Goal: Task Accomplishment & Management: Use online tool/utility

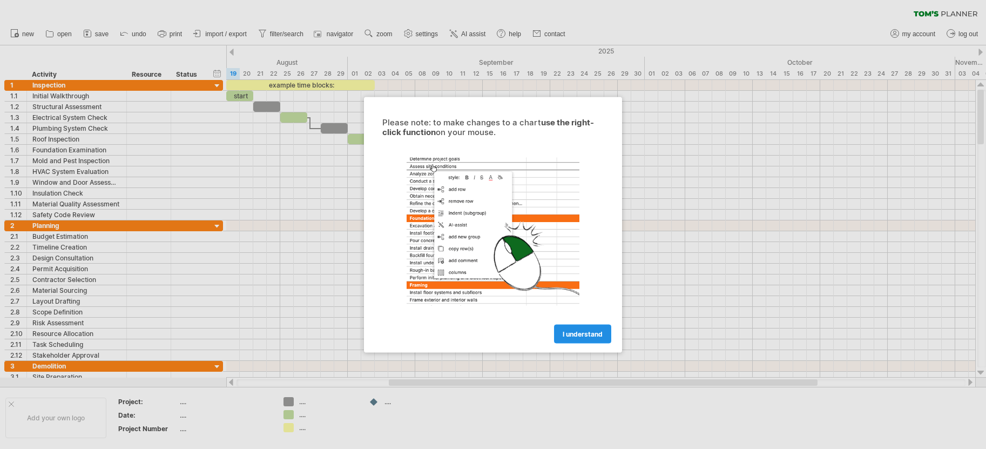
click at [575, 330] on span "I understand" at bounding box center [583, 333] width 40 height 8
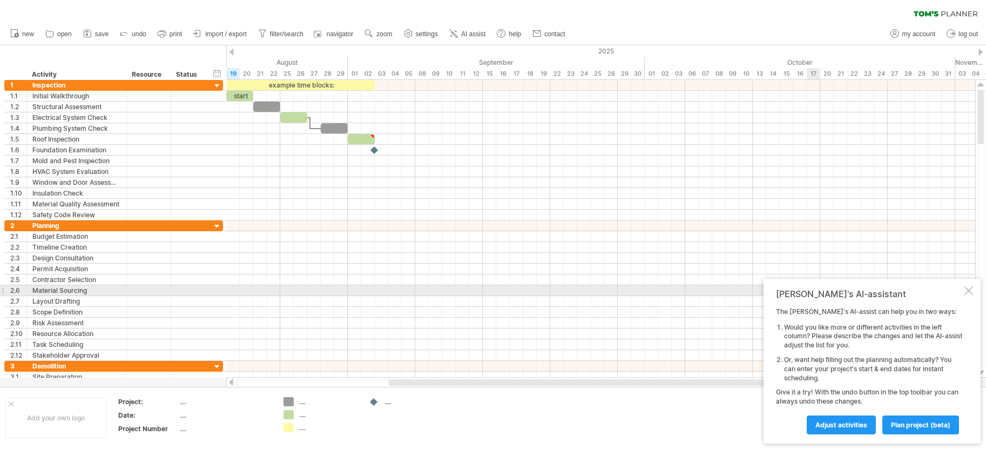
click at [971, 292] on div at bounding box center [969, 290] width 9 height 9
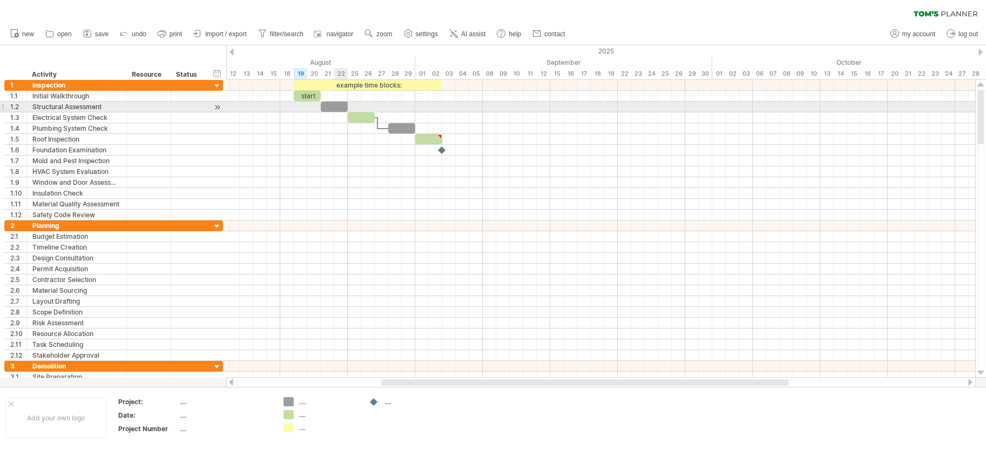
click at [334, 106] on div at bounding box center [334, 107] width 27 height 10
click at [341, 106] on div at bounding box center [334, 107] width 27 height 10
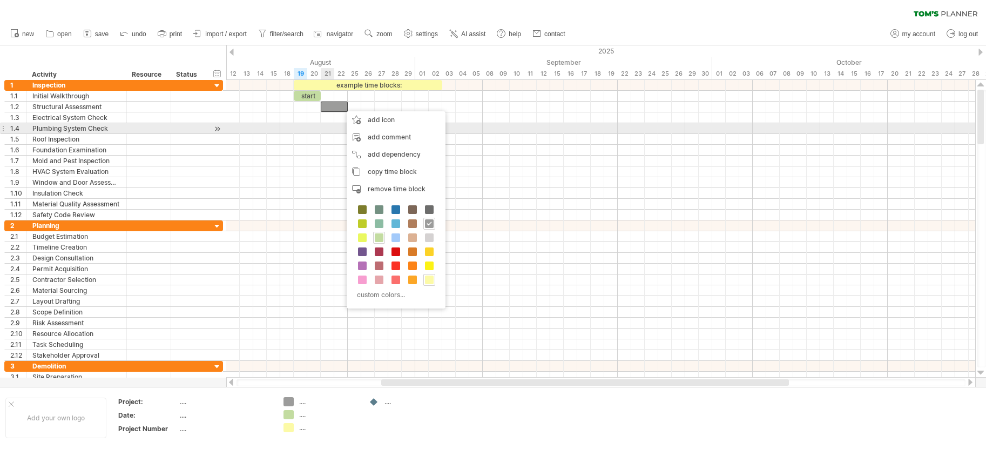
click at [326, 128] on div at bounding box center [600, 128] width 749 height 11
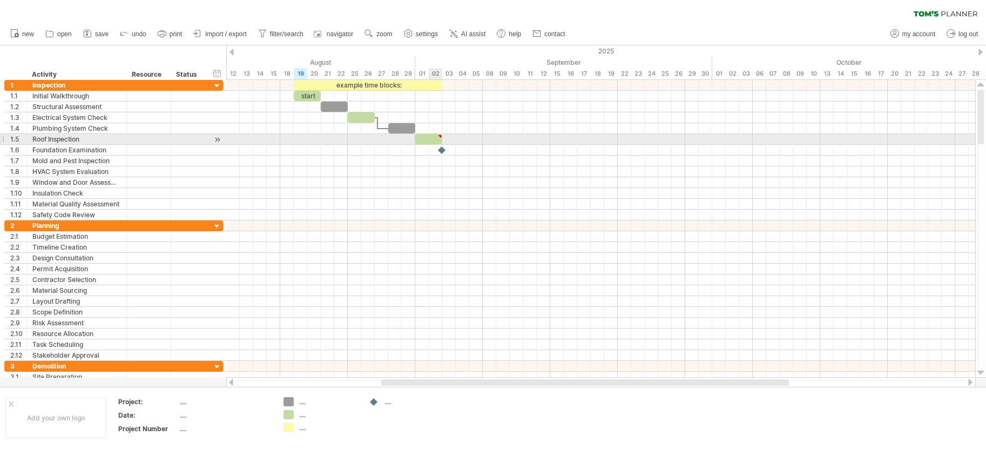
type textarea "**********"
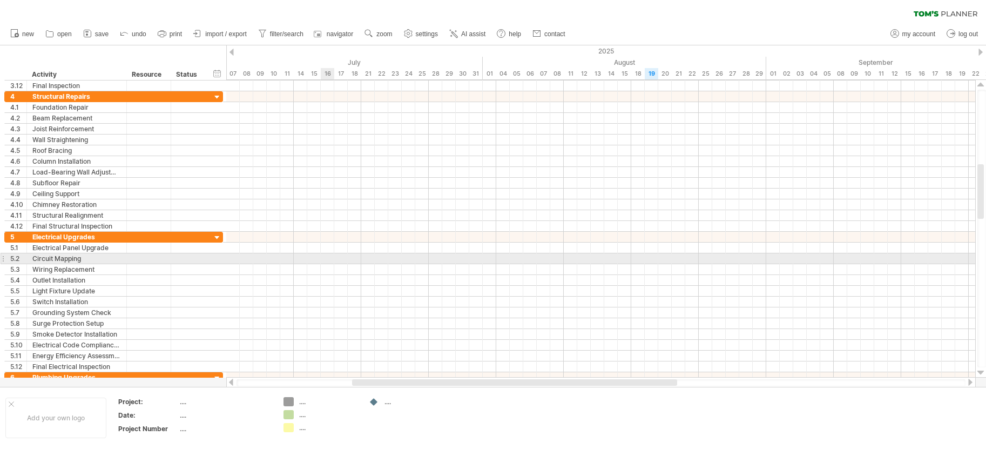
click at [330, 261] on div at bounding box center [600, 258] width 749 height 11
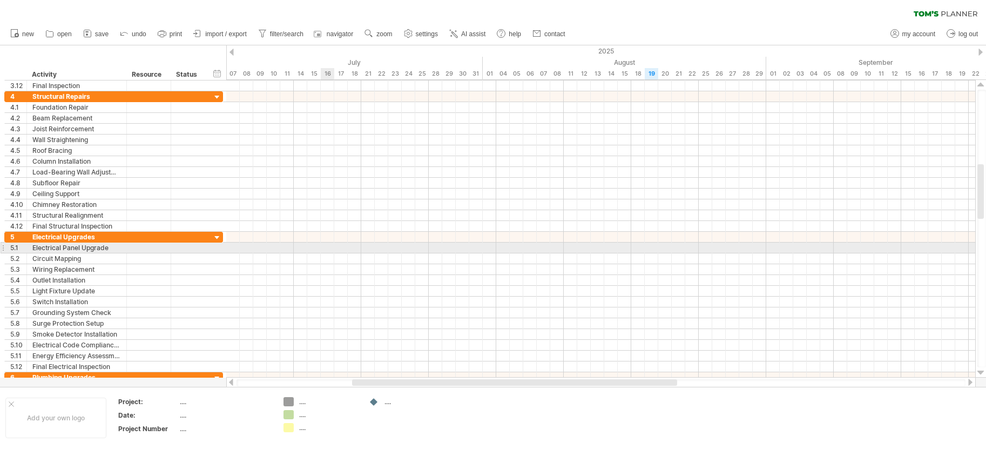
click at [326, 251] on div at bounding box center [600, 248] width 749 height 11
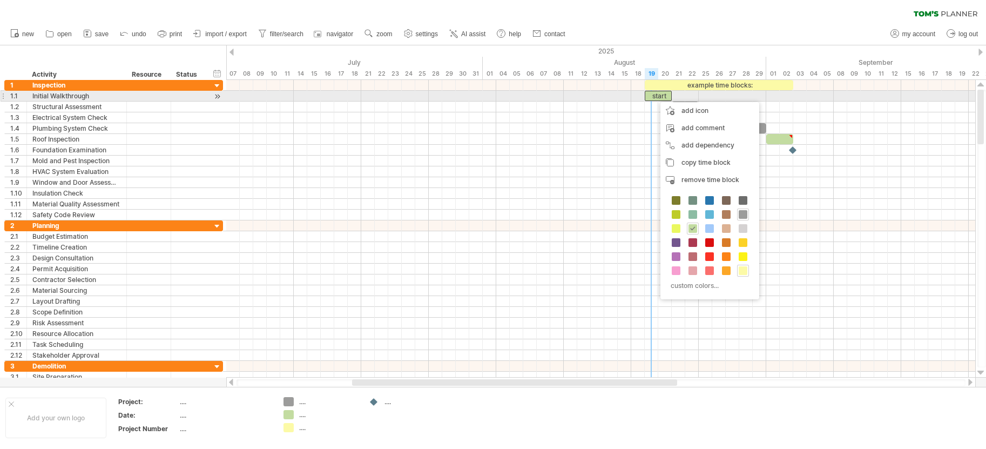
click at [655, 97] on div "start" at bounding box center [658, 96] width 27 height 10
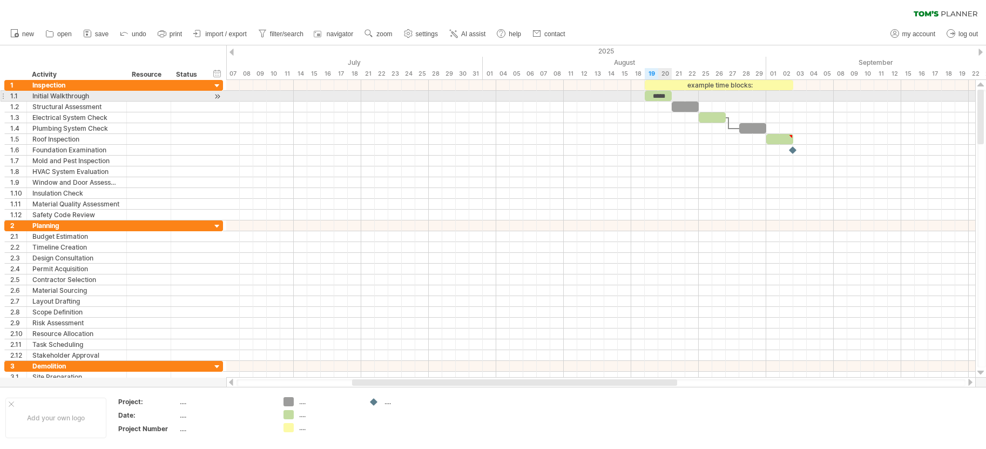
click at [669, 95] on div "*****" at bounding box center [658, 96] width 27 height 10
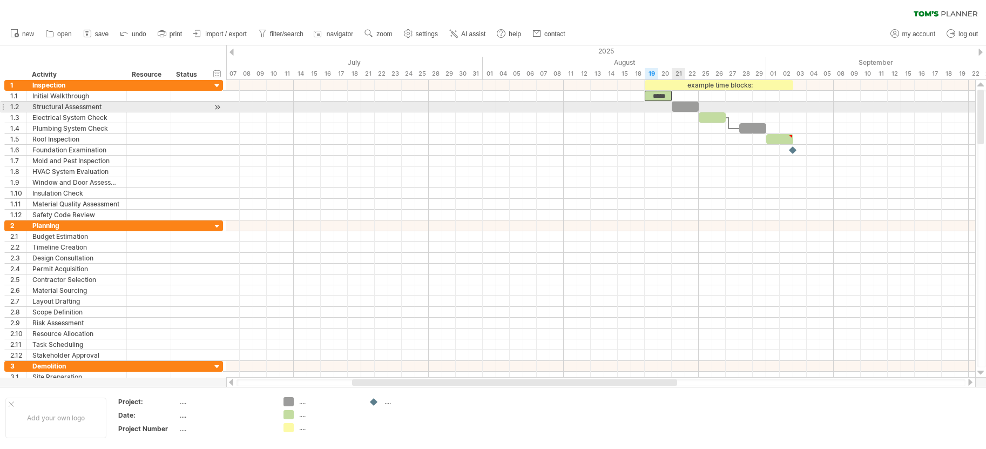
click at [680, 102] on div at bounding box center [685, 107] width 27 height 10
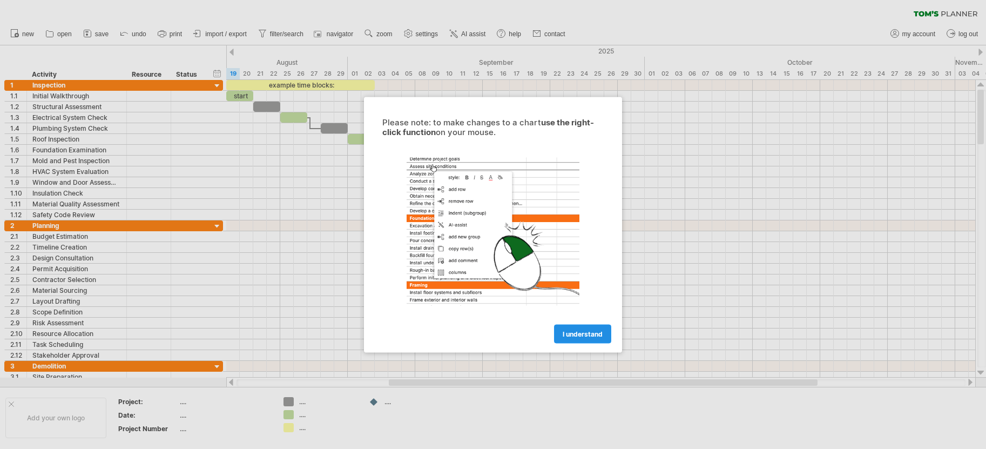
click at [581, 332] on span "I understand" at bounding box center [583, 333] width 40 height 8
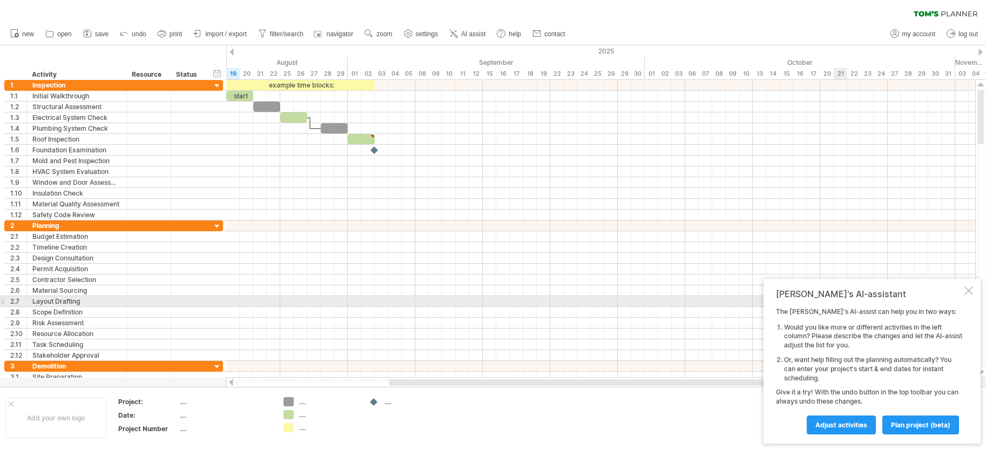
click at [971, 295] on div at bounding box center [969, 290] width 9 height 9
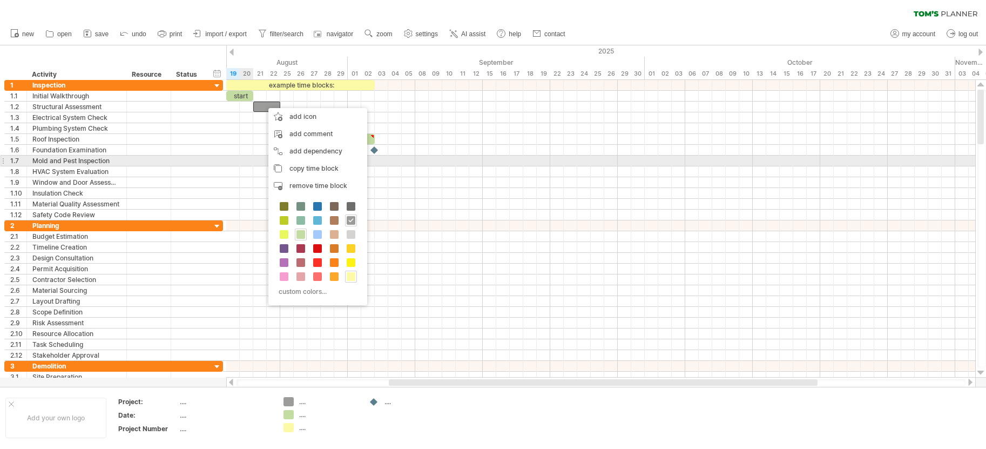
click at [252, 165] on div at bounding box center [600, 161] width 749 height 11
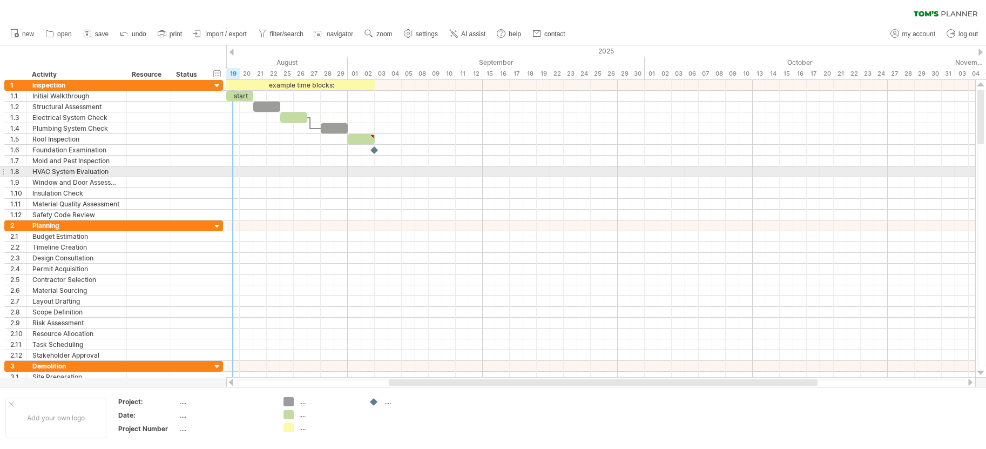
click at [239, 168] on div at bounding box center [600, 171] width 749 height 11
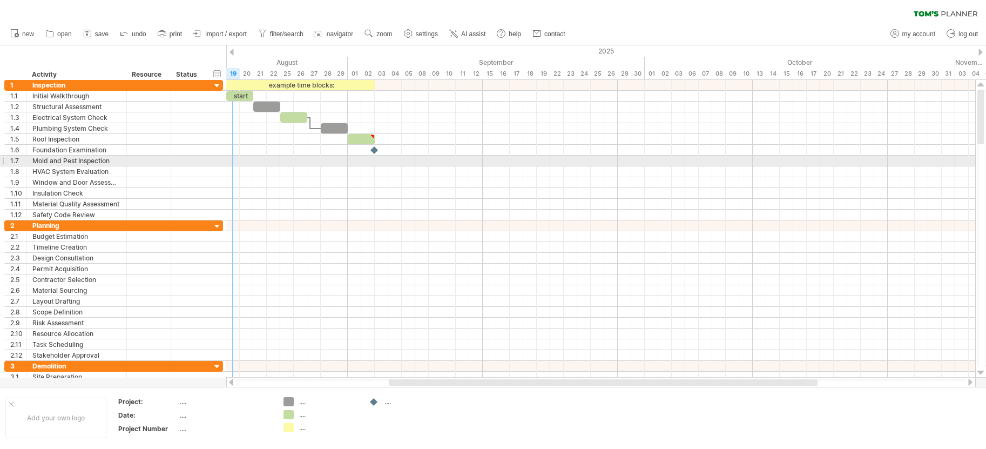
click at [213, 159] on div "**********" at bounding box center [113, 161] width 219 height 11
click at [150, 164] on div at bounding box center [148, 161] width 33 height 10
click at [0, 0] on input "text" at bounding box center [0, 0] width 0 height 0
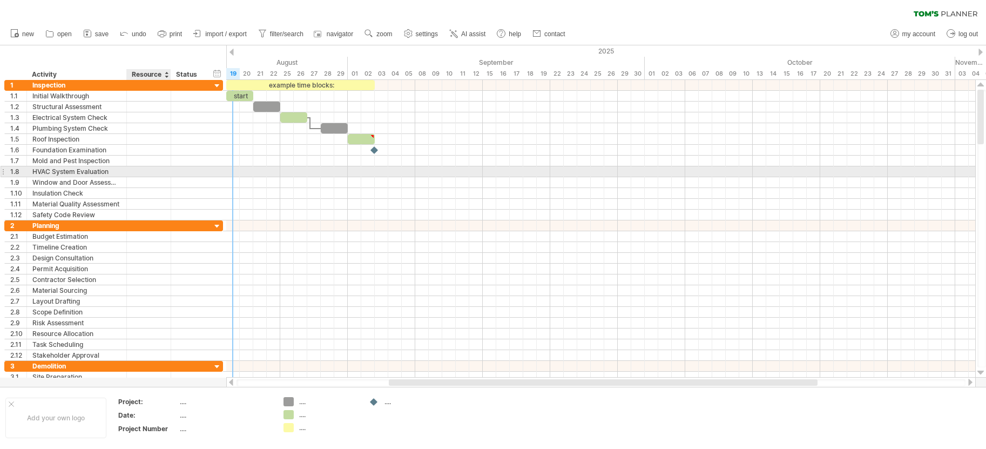
click at [169, 172] on div at bounding box center [169, 171] width 5 height 11
click at [169, 170] on div at bounding box center [169, 171] width 5 height 11
click at [137, 173] on div at bounding box center [148, 171] width 33 height 10
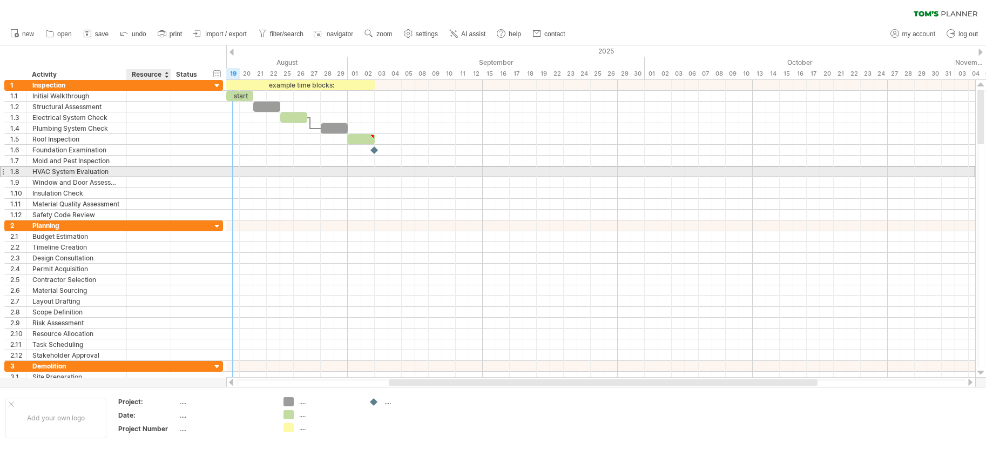
click at [137, 173] on input "text" at bounding box center [148, 171] width 33 height 10
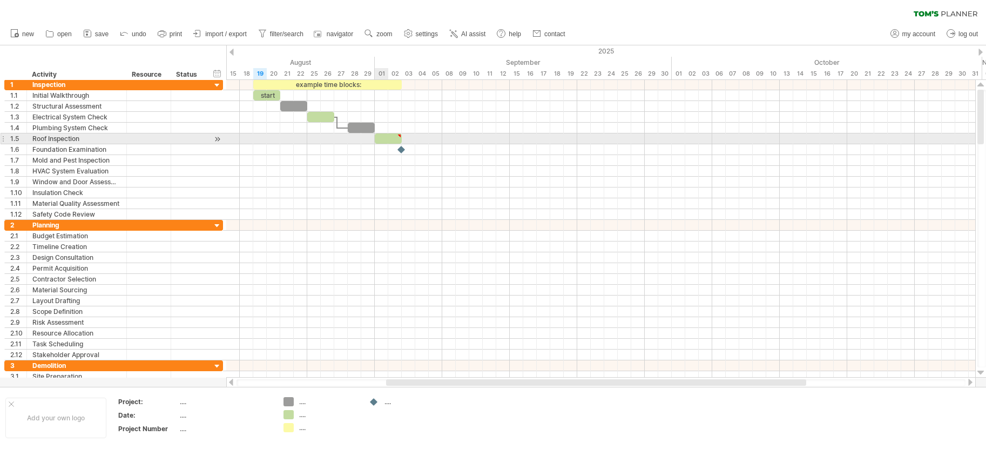
type textarea "**********"
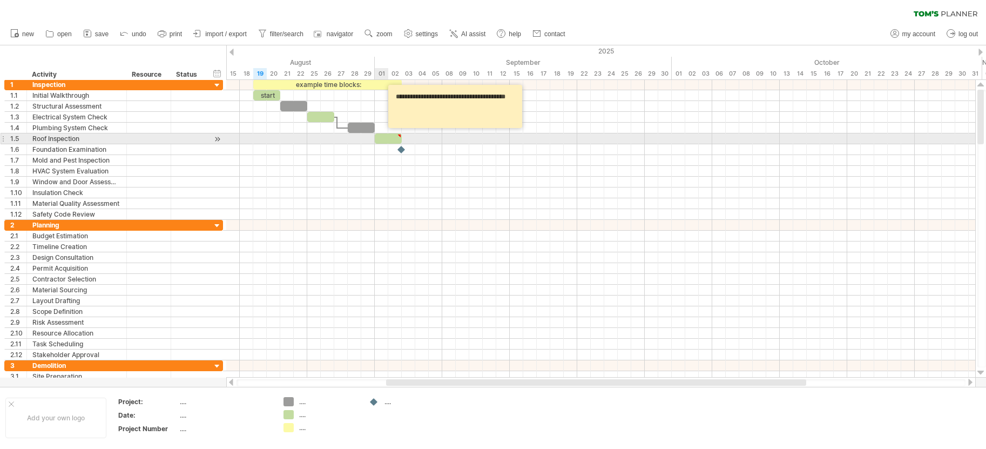
click at [387, 137] on div at bounding box center [388, 138] width 27 height 10
click at [400, 135] on div at bounding box center [399, 135] width 5 height 5
click at [395, 137] on div at bounding box center [388, 138] width 27 height 10
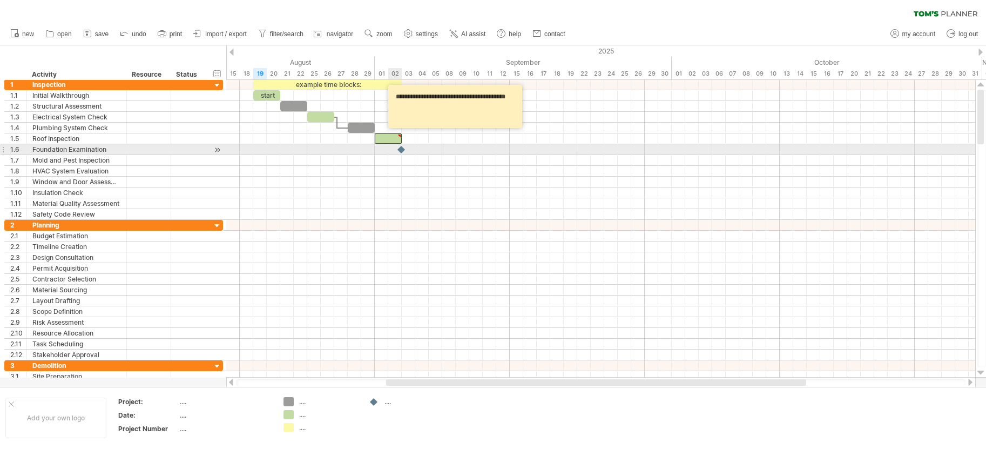
click at [401, 150] on div at bounding box center [401, 149] width 11 height 10
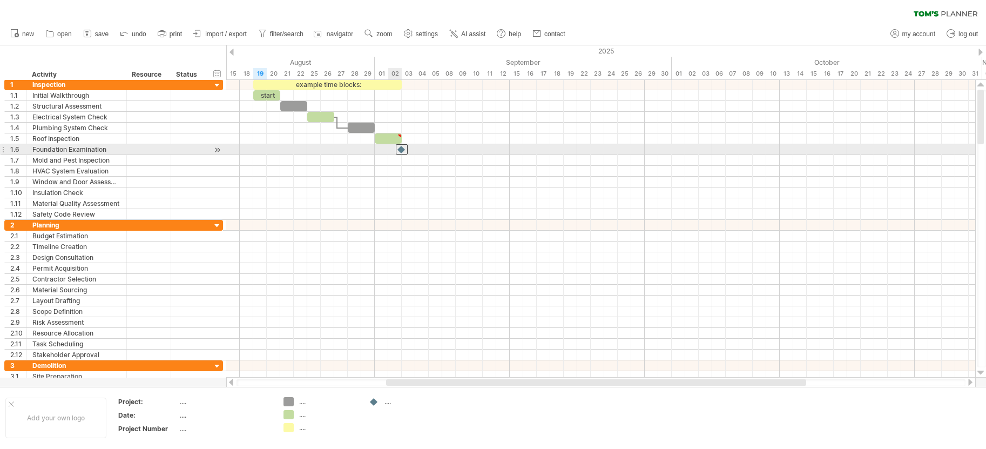
click at [401, 150] on div at bounding box center [402, 149] width 12 height 10
click at [401, 150] on div at bounding box center [401, 149] width 11 height 10
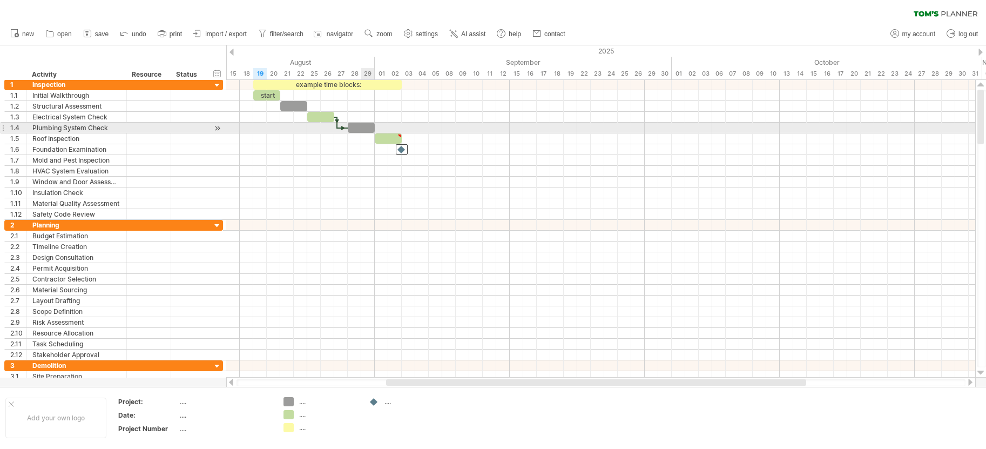
click at [363, 130] on div at bounding box center [361, 128] width 27 height 10
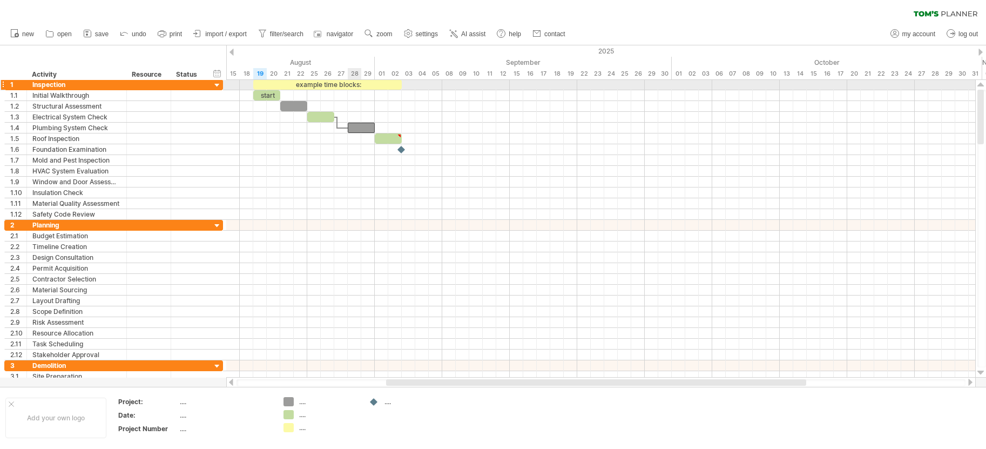
click at [352, 86] on div "example time blocks:" at bounding box center [327, 84] width 149 height 10
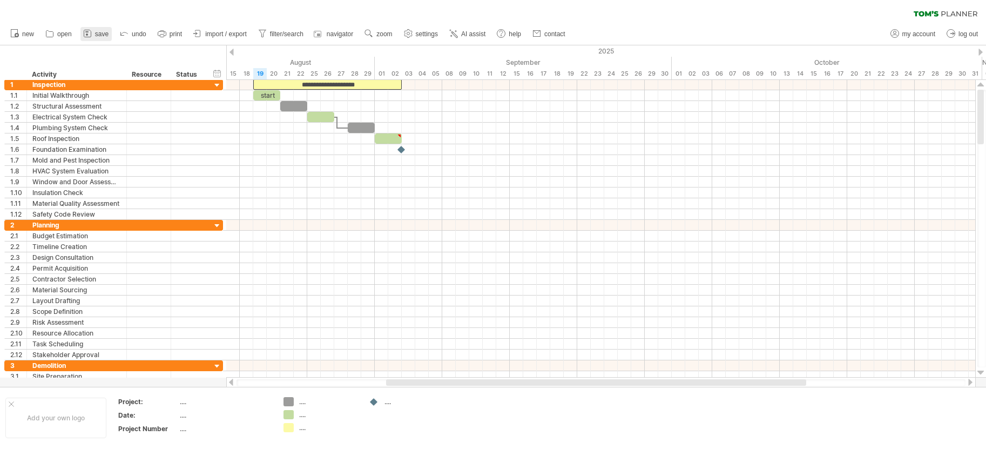
click at [103, 32] on span "save" at bounding box center [102, 34] width 14 height 8
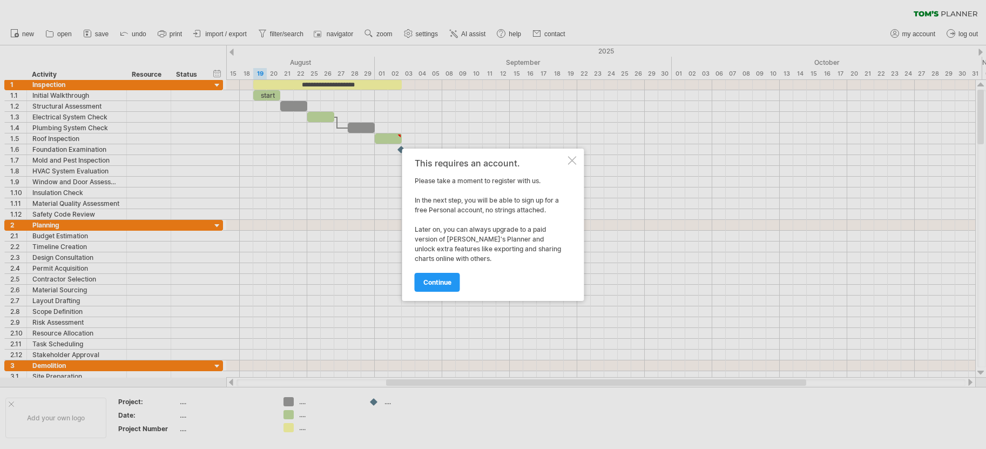
click at [573, 161] on div at bounding box center [572, 160] width 9 height 9
